Goal: Information Seeking & Learning: Learn about a topic

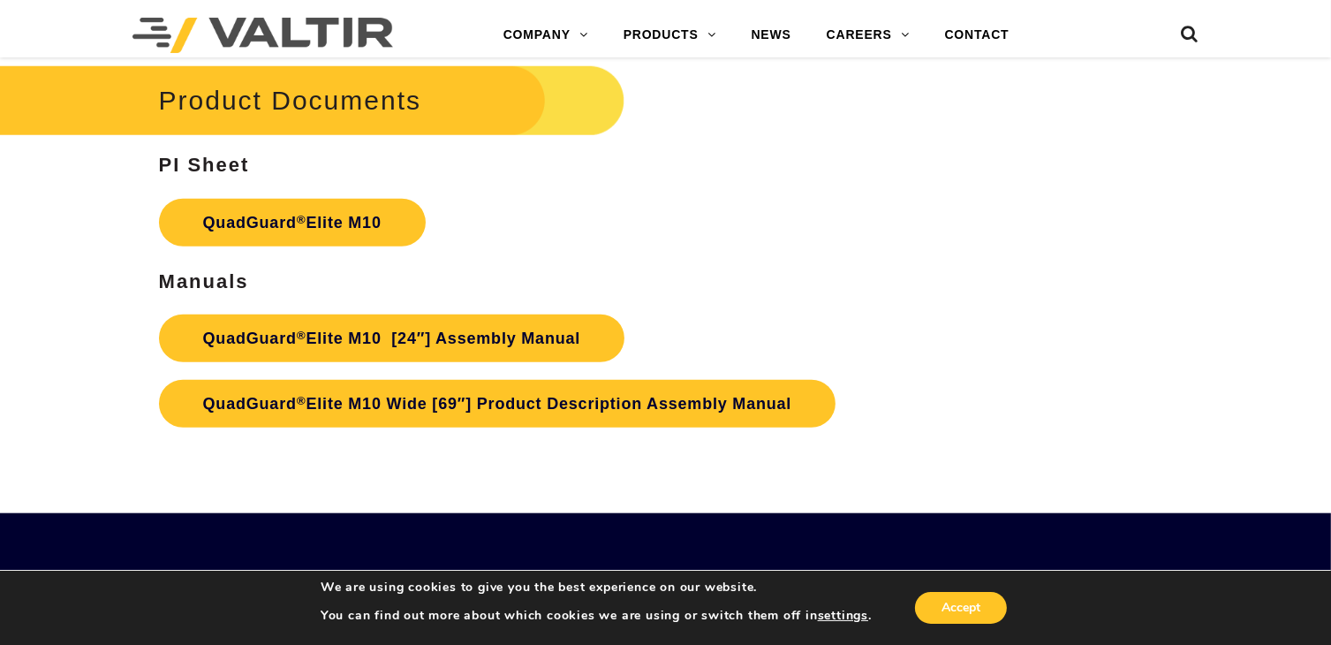
scroll to position [8333, 0]
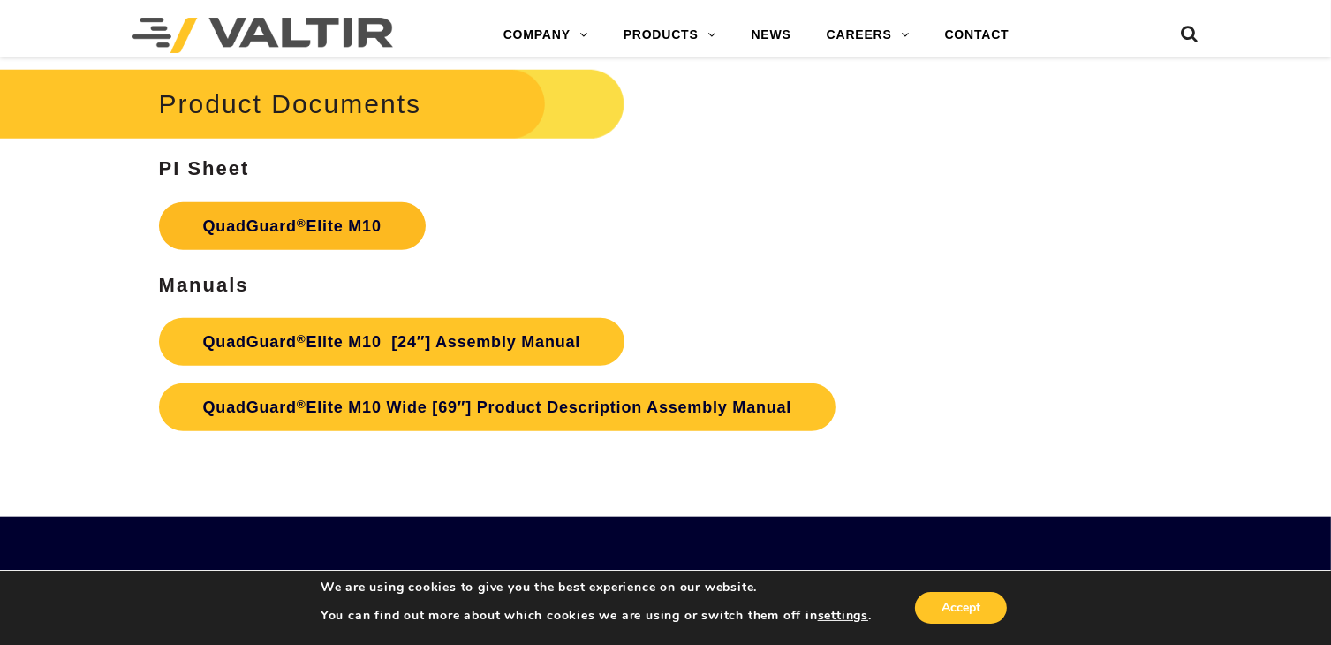
click at [336, 221] on link "QuadGuard ® Elite M10" at bounding box center [292, 226] width 267 height 48
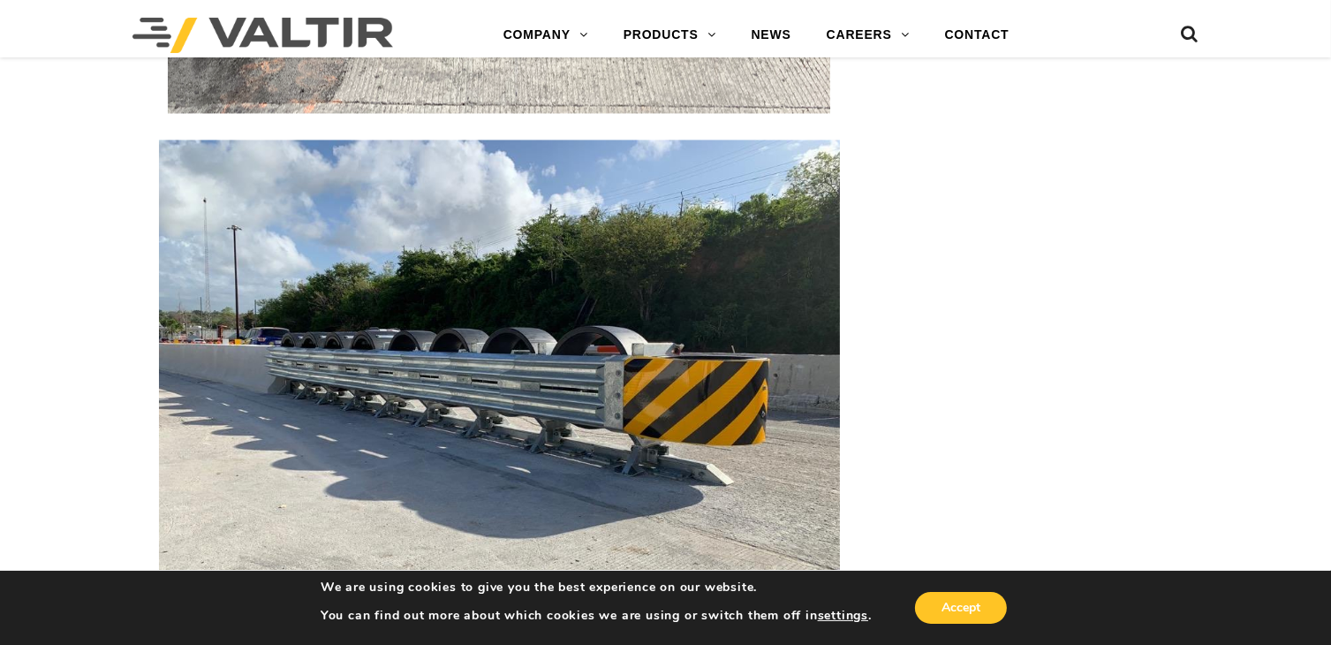
scroll to position [3388, 0]
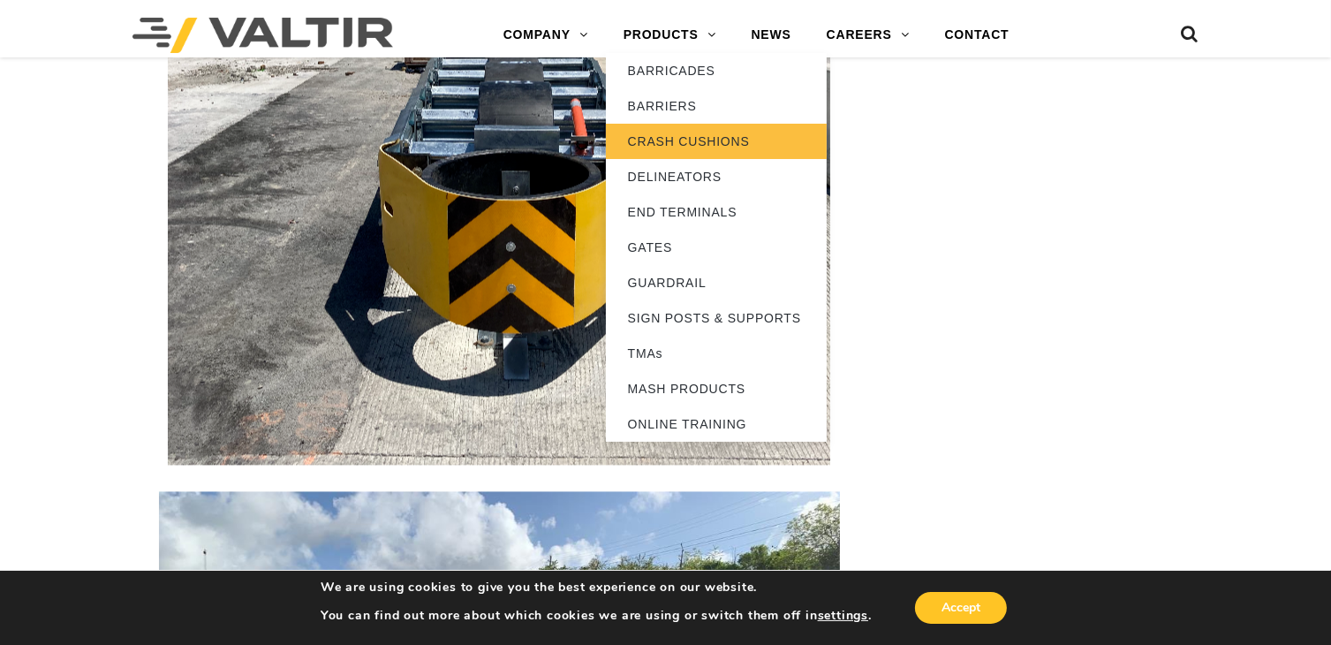
click at [721, 141] on link "CRASH CUSHIONS" at bounding box center [716, 141] width 221 height 35
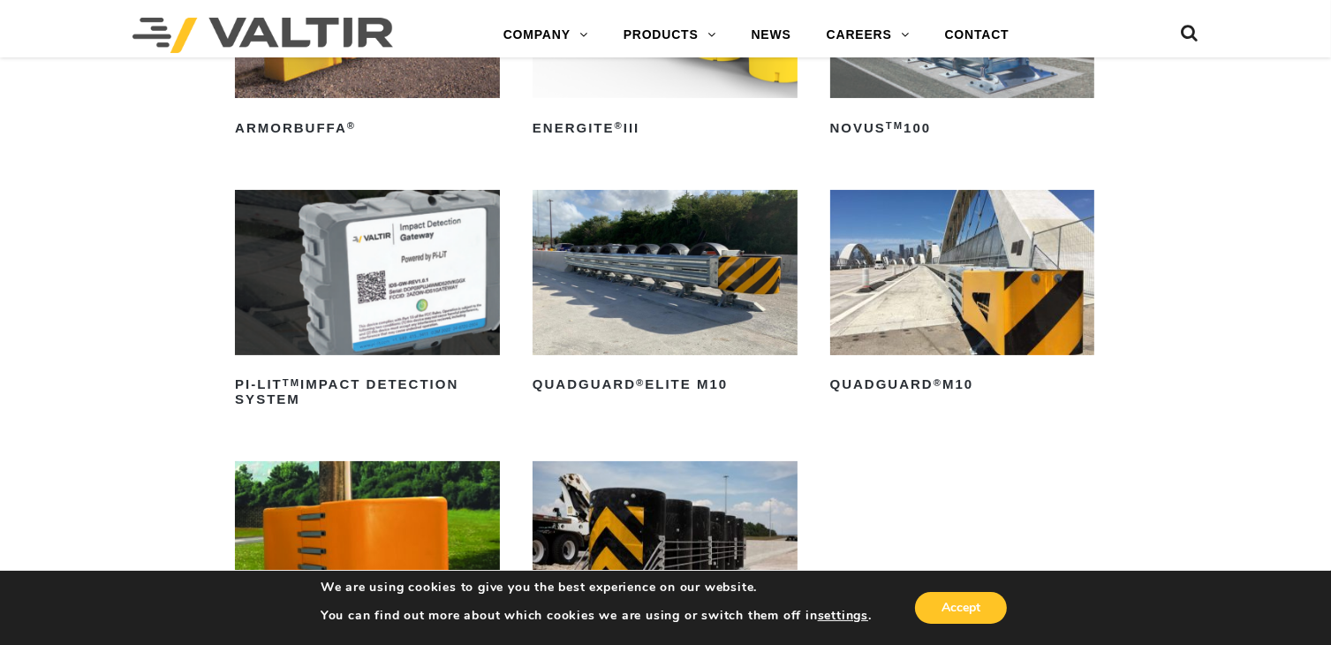
scroll to position [353, 0]
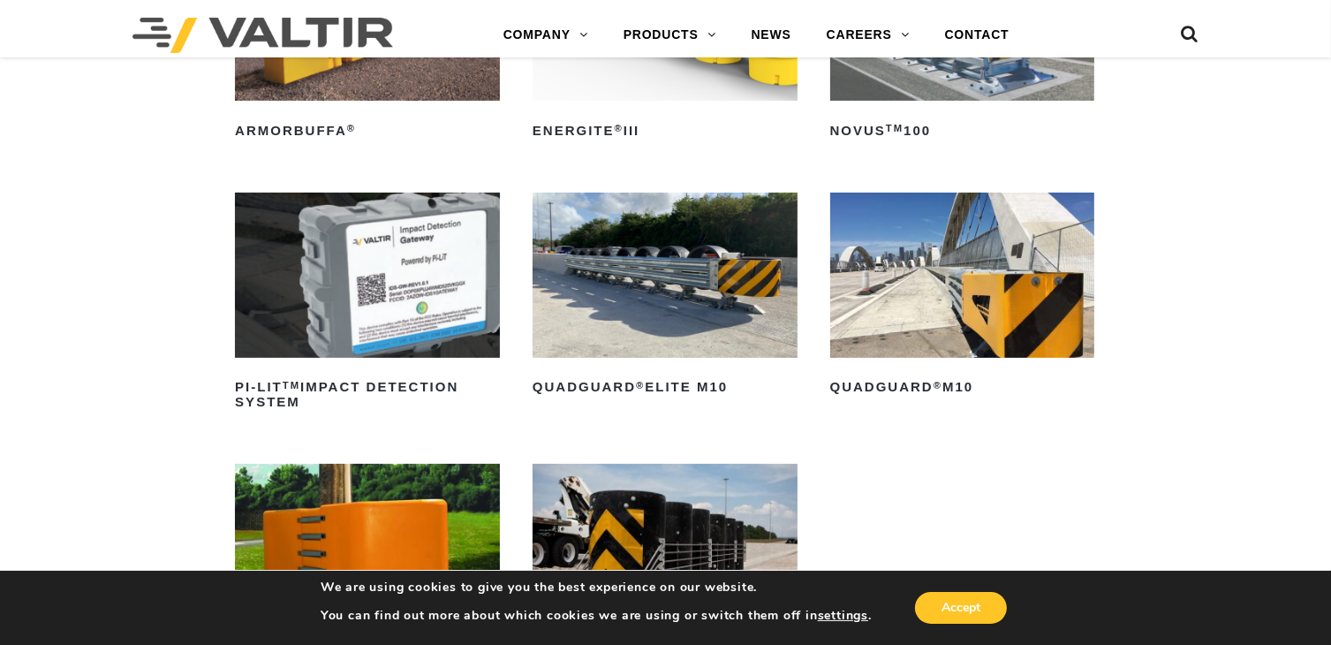
click at [693, 301] on img at bounding box center [665, 275] width 265 height 165
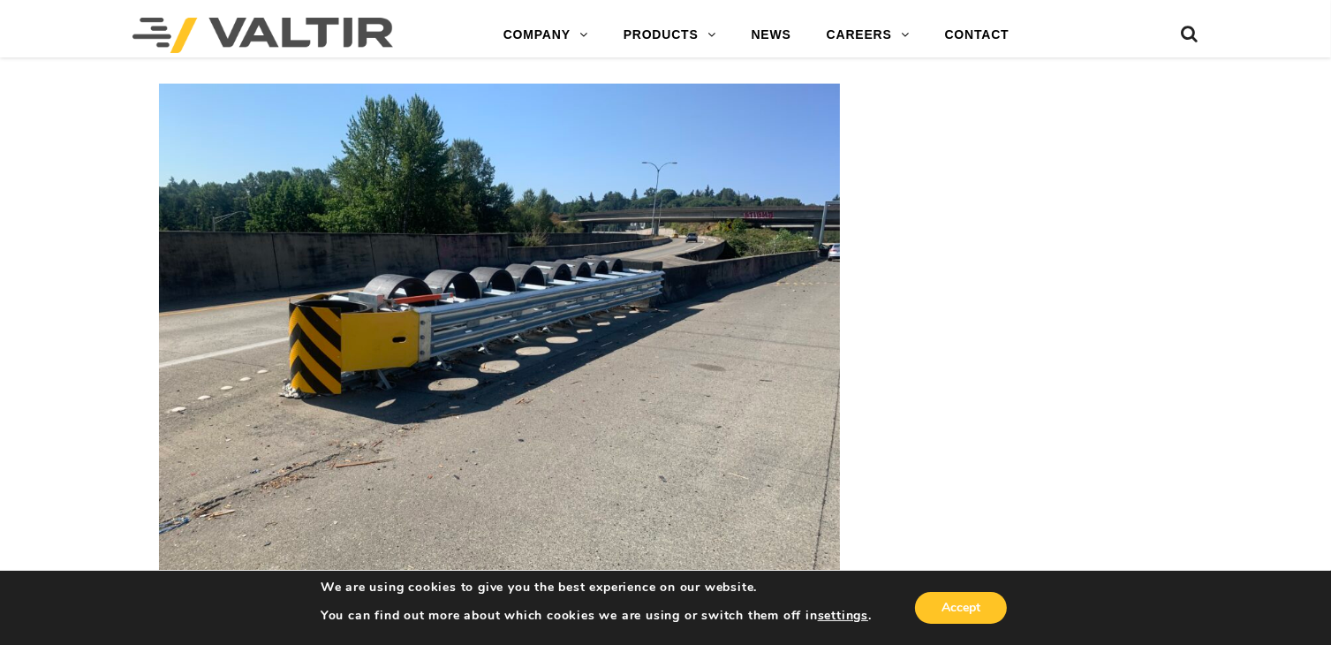
scroll to position [2738, 0]
